Goal: Task Accomplishment & Management: Use online tool/utility

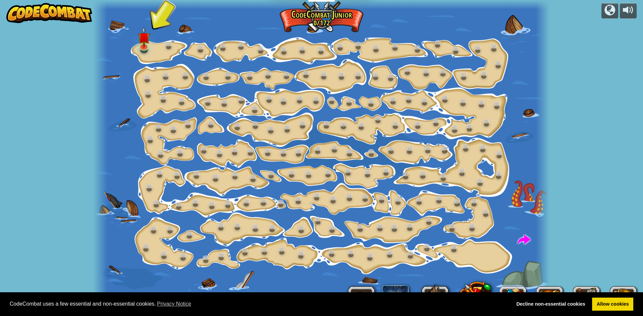
click at [156, 47] on div at bounding box center [321, 158] width 456 height 316
click at [154, 44] on div at bounding box center [321, 158] width 456 height 316
click at [142, 45] on img at bounding box center [144, 32] width 12 height 28
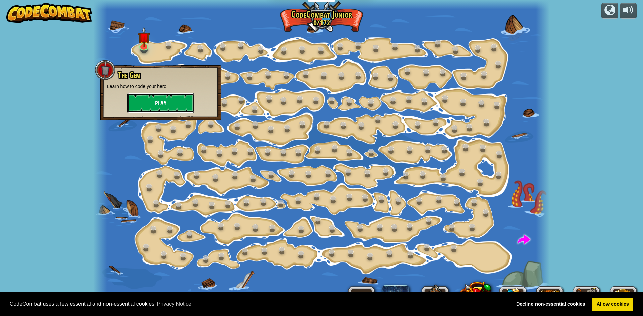
click at [156, 98] on button "Play" at bounding box center [160, 103] width 67 height 20
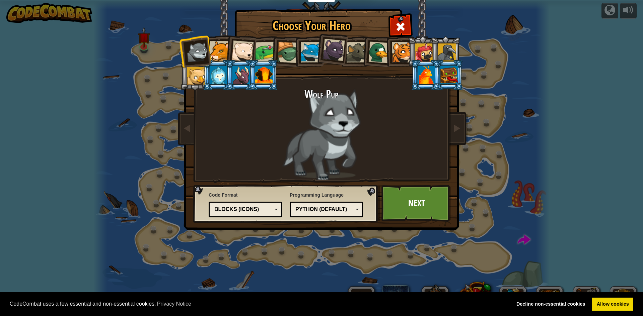
click at [334, 50] on div at bounding box center [333, 50] width 22 height 22
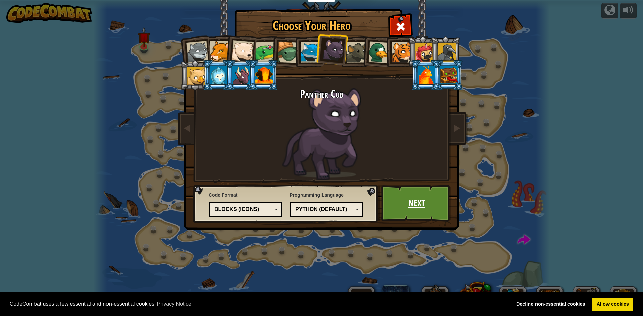
click at [432, 204] on link "Next" at bounding box center [416, 203] width 70 height 37
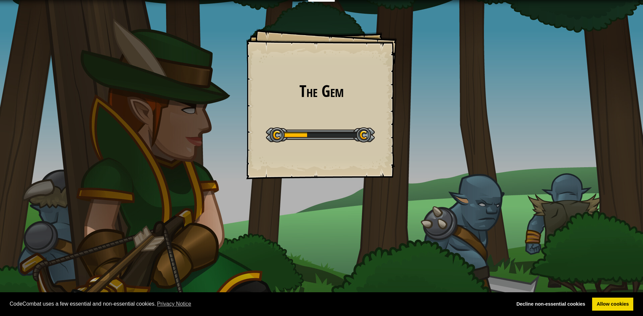
click at [292, 116] on div "The Gem Goals Start Level Error loading from server. Try refreshing the page. Y…" at bounding box center [321, 104] width 151 height 151
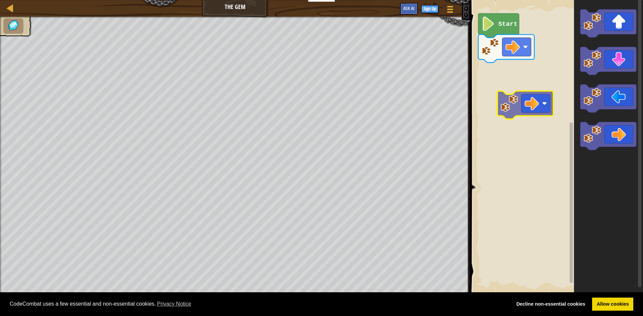
click at [503, 107] on div "Start" at bounding box center [555, 147] width 175 height 301
click at [284, 164] on div "Map The Gem Game Menu Sign Up Ask AI 1 הההההההההההההההההההההההההההההההההההההההה…" at bounding box center [321, 158] width 643 height 316
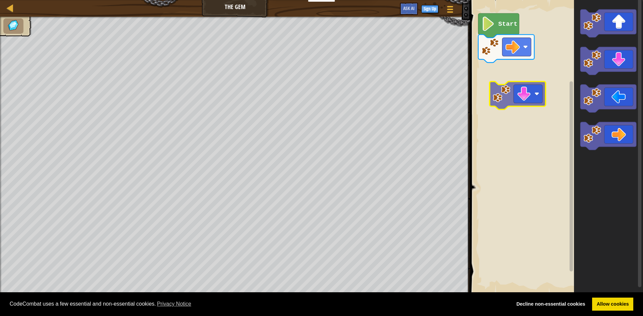
click at [492, 88] on div "Start" at bounding box center [555, 147] width 175 height 301
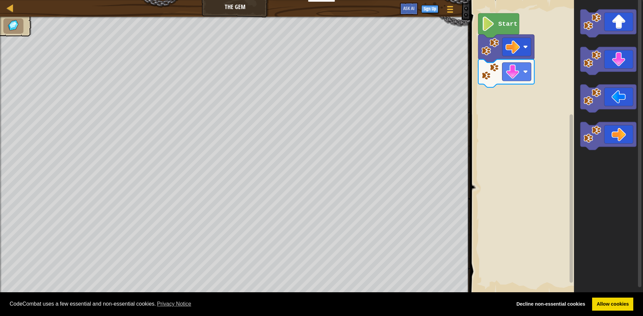
click at [245, 249] on div "Map The Gem Game Menu Sign Up Ask AI 1 הההההההההההההההההההההההההההההההההההההההה…" at bounding box center [321, 158] width 643 height 316
click at [257, 232] on div "Map The Gem Game Menu Sign Up Ask AI 1 הההההההההההההההההההההההההההההההההההההההה…" at bounding box center [321, 158] width 643 height 316
click at [503, 98] on div "Start" at bounding box center [555, 147] width 175 height 301
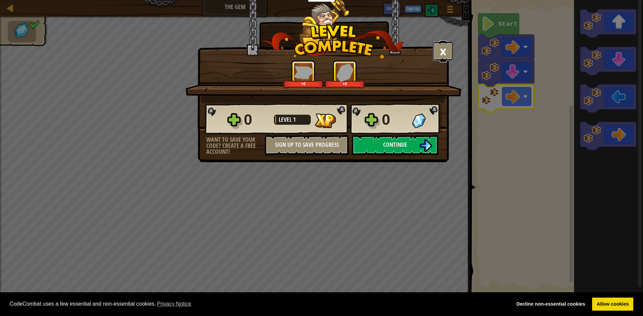
click at [439, 52] on button "×" at bounding box center [443, 51] width 21 height 20
